Goal: Transaction & Acquisition: Book appointment/travel/reservation

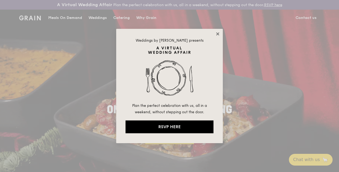
click at [217, 33] on icon at bounding box center [217, 33] width 3 height 3
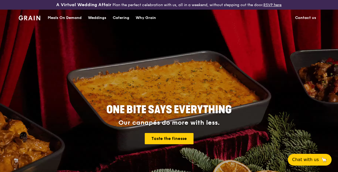
click at [126, 21] on div "Catering" at bounding box center [121, 18] width 17 height 16
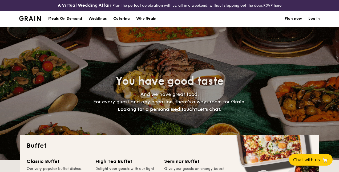
select select
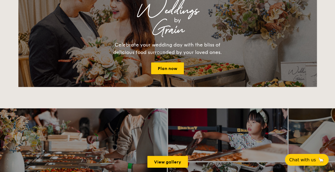
scroll to position [614, 0]
